Goal: Book appointment/travel/reservation

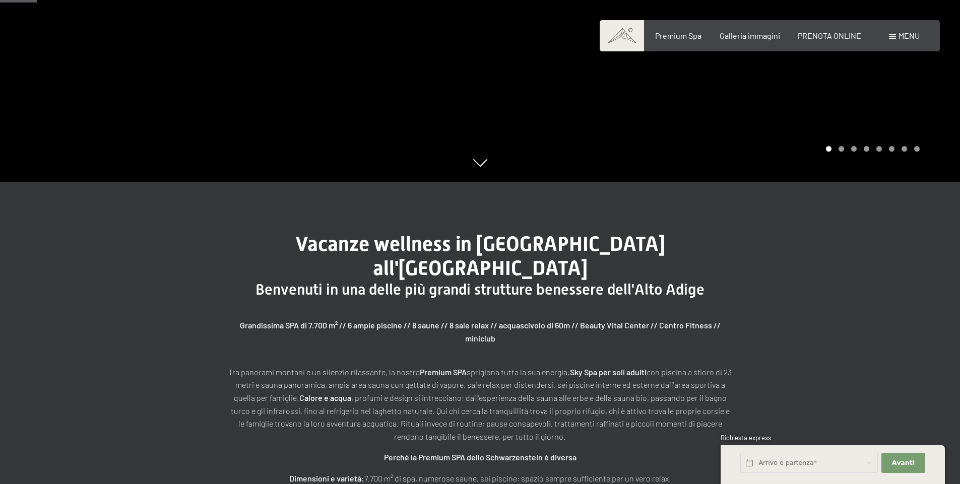
click at [689, 41] on div "Prenotazione Richiesta Premium Spa Galleria immagini PRENOTA ONLINE Menu DE IT …" at bounding box center [770, 35] width 300 height 11
click at [688, 41] on div "Premium Spa Galleria immagini PRENOTA ONLINE" at bounding box center [749, 35] width 259 height 11
click at [685, 38] on span "Premium Spa" at bounding box center [678, 34] width 46 height 10
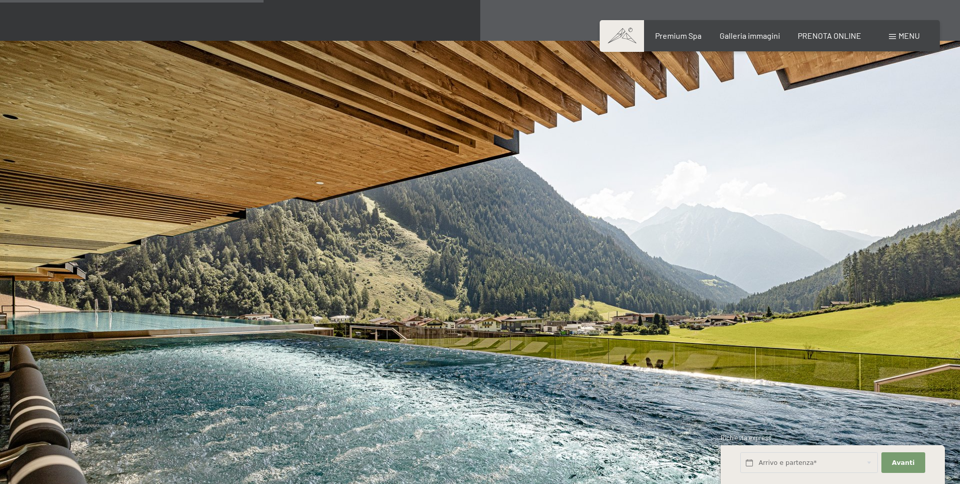
scroll to position [2167, 0]
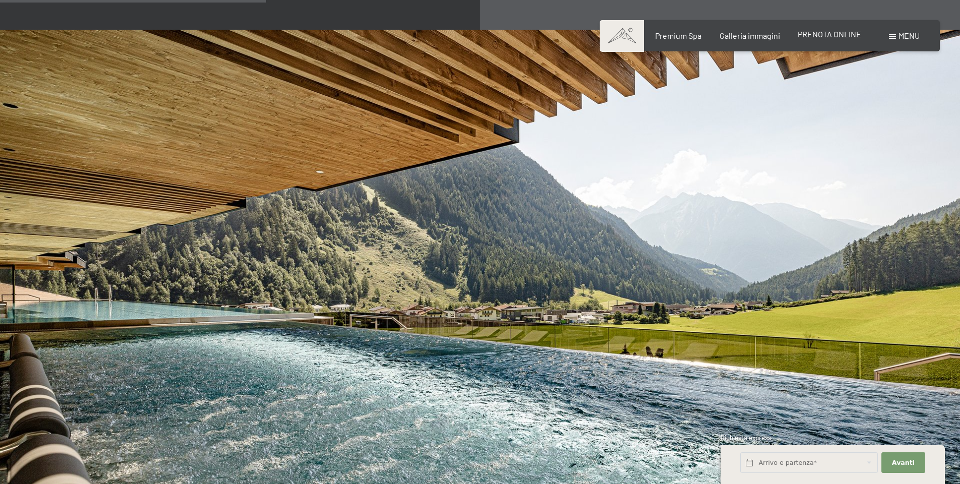
click at [825, 32] on span "PRENOTA ONLINE" at bounding box center [829, 34] width 63 height 10
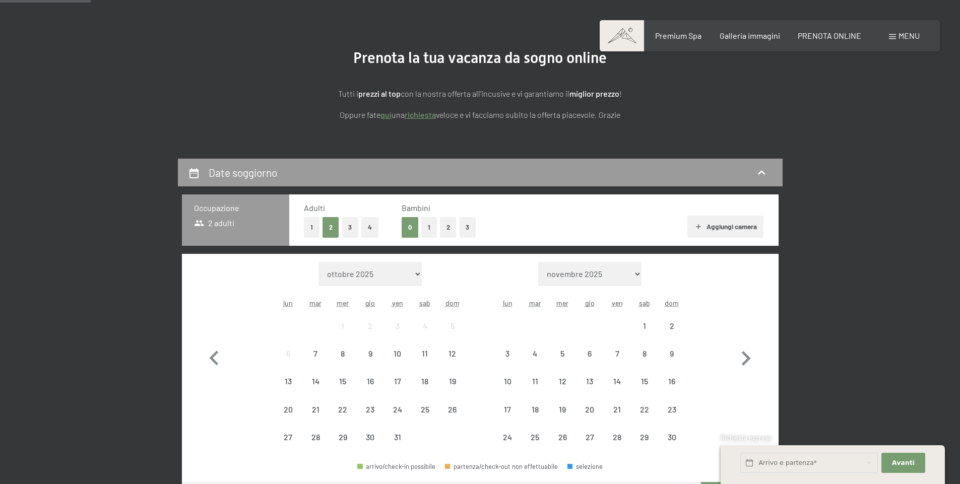
scroll to position [151, 0]
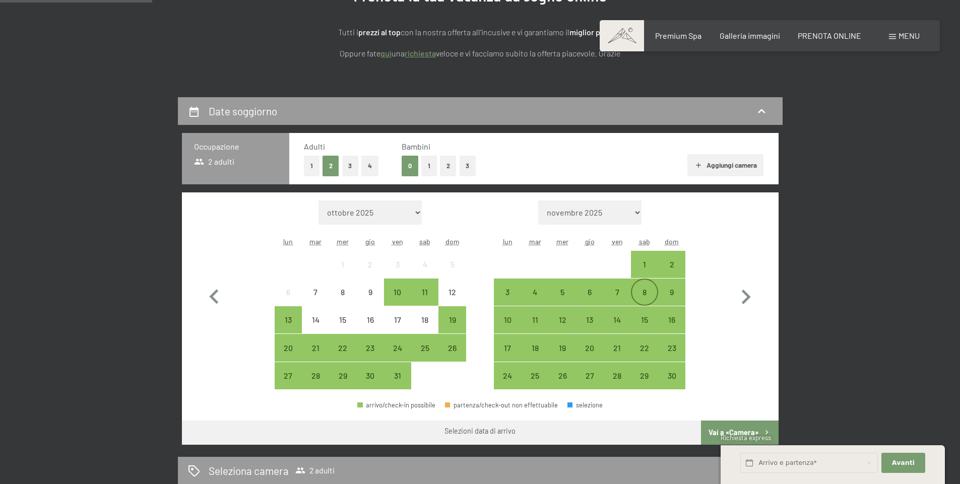
click at [648, 290] on div "8" at bounding box center [644, 300] width 25 height 25
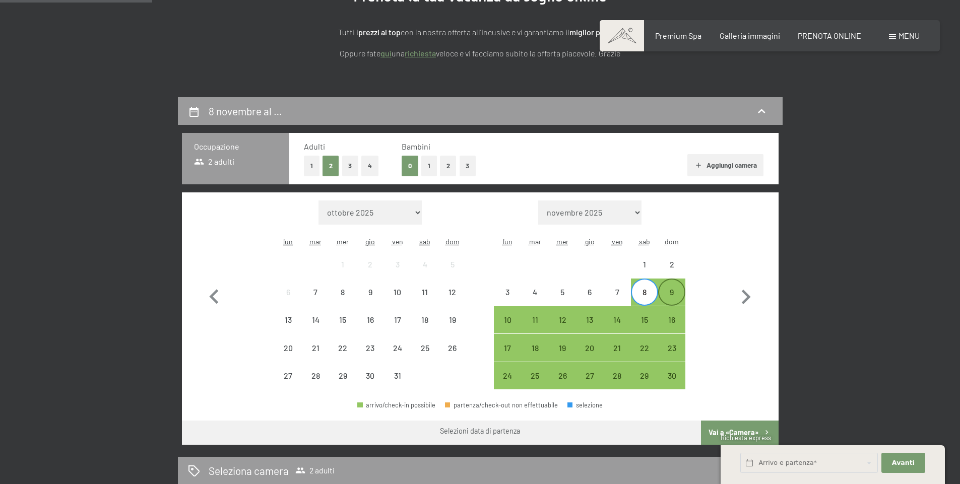
click at [670, 295] on div "9" at bounding box center [671, 300] width 25 height 25
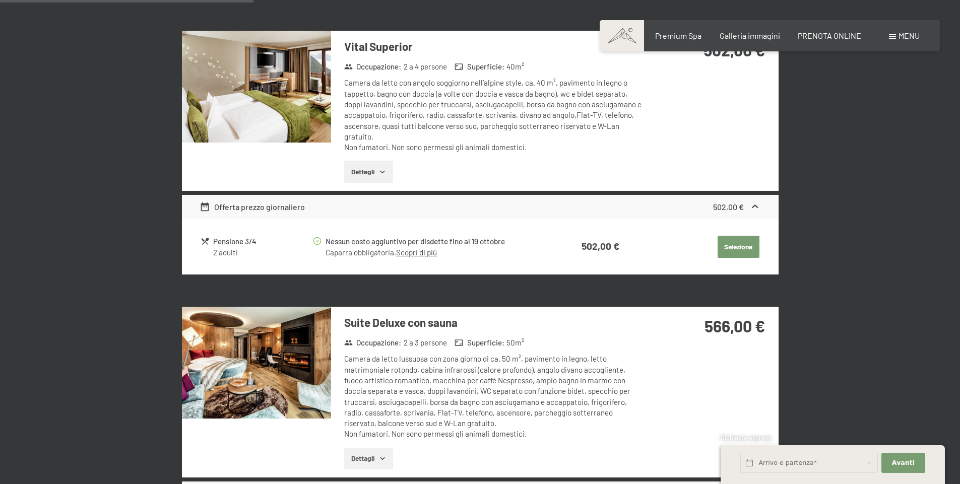
scroll to position [504, 0]
